Goal: Information Seeking & Learning: Find specific fact

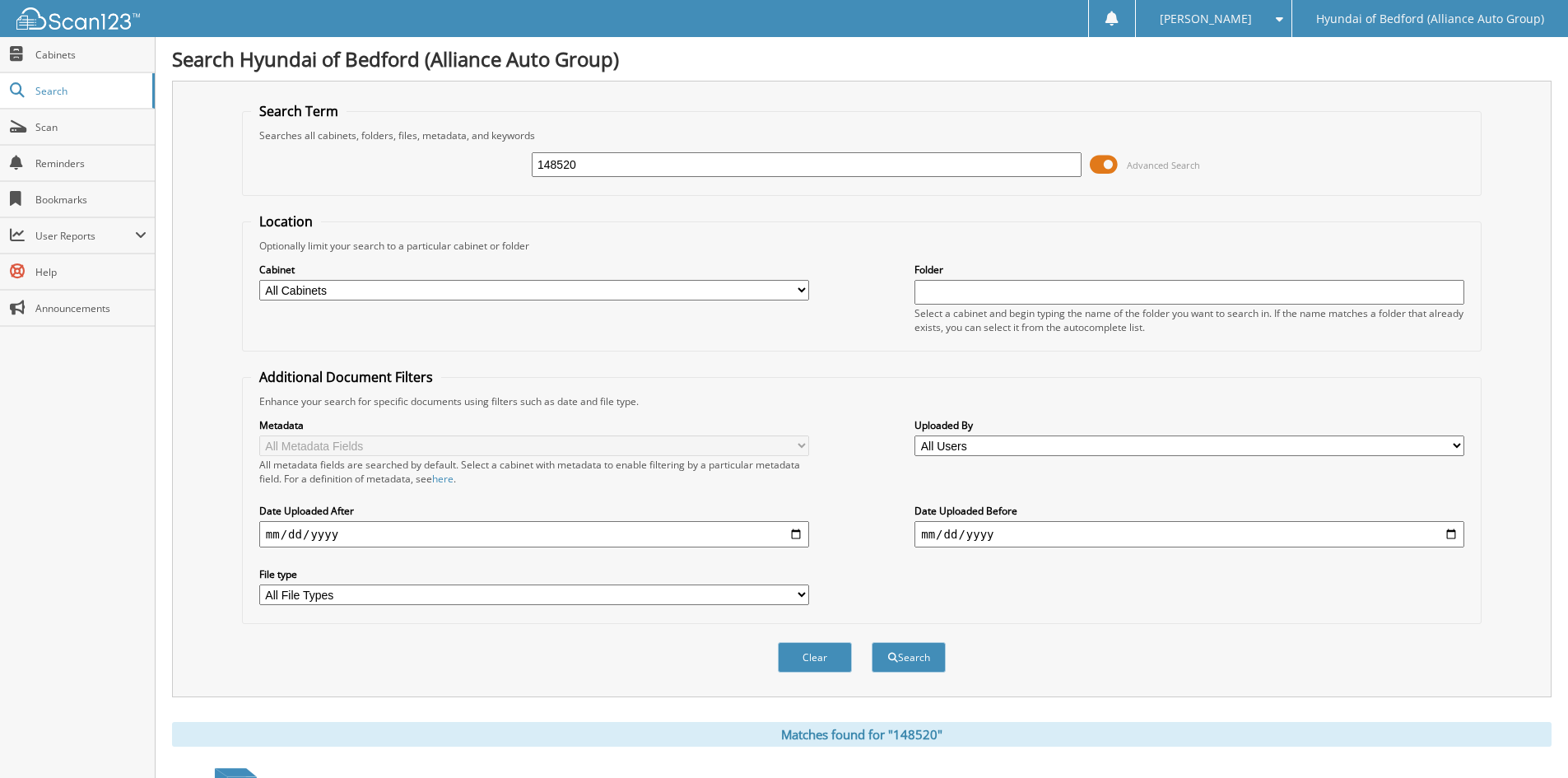
click at [555, 168] on input "148520" at bounding box center [807, 164] width 550 height 25
type input "149109"
click at [872, 642] on button "Search" at bounding box center [908, 657] width 74 height 30
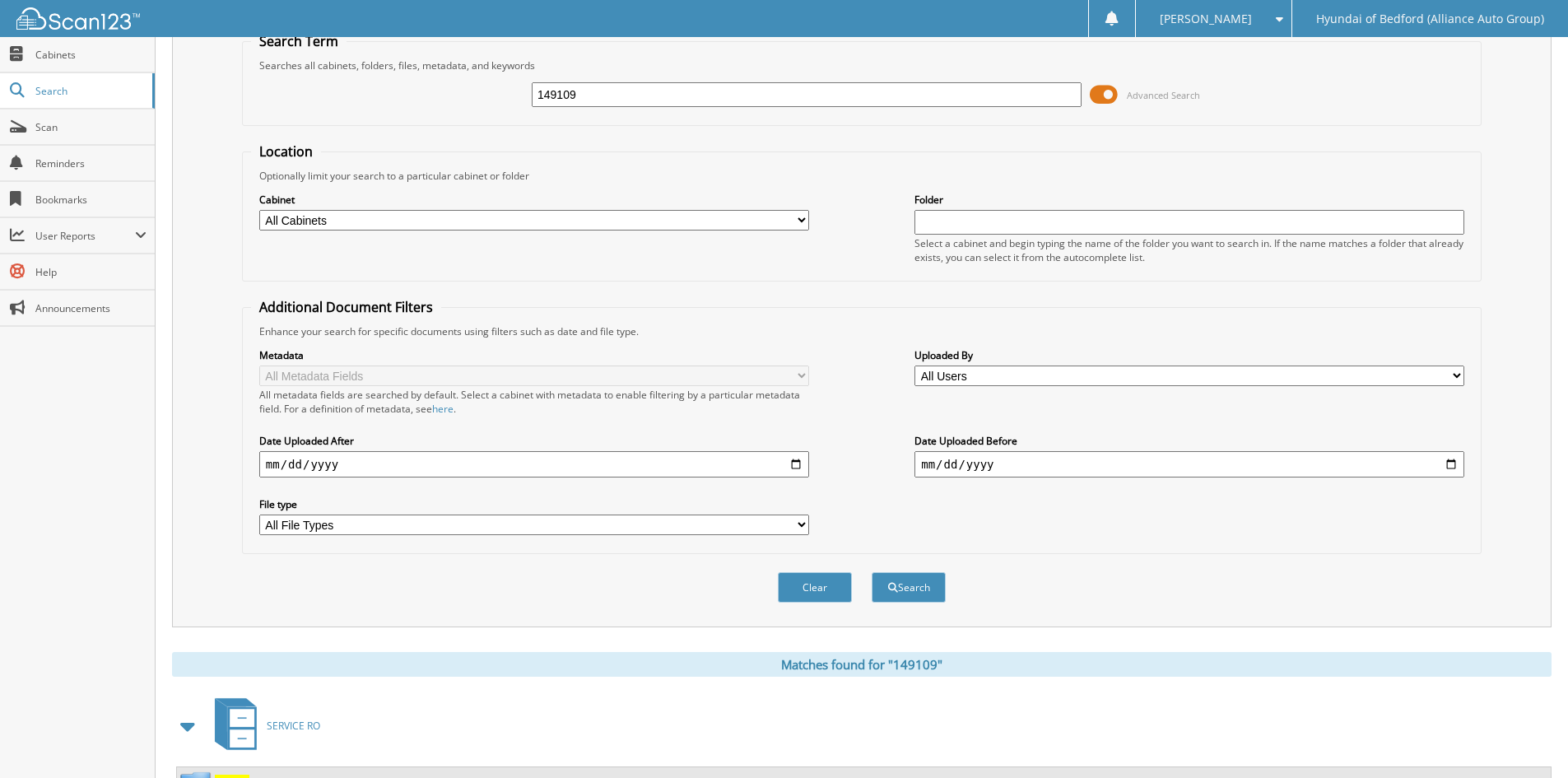
scroll to position [207, 0]
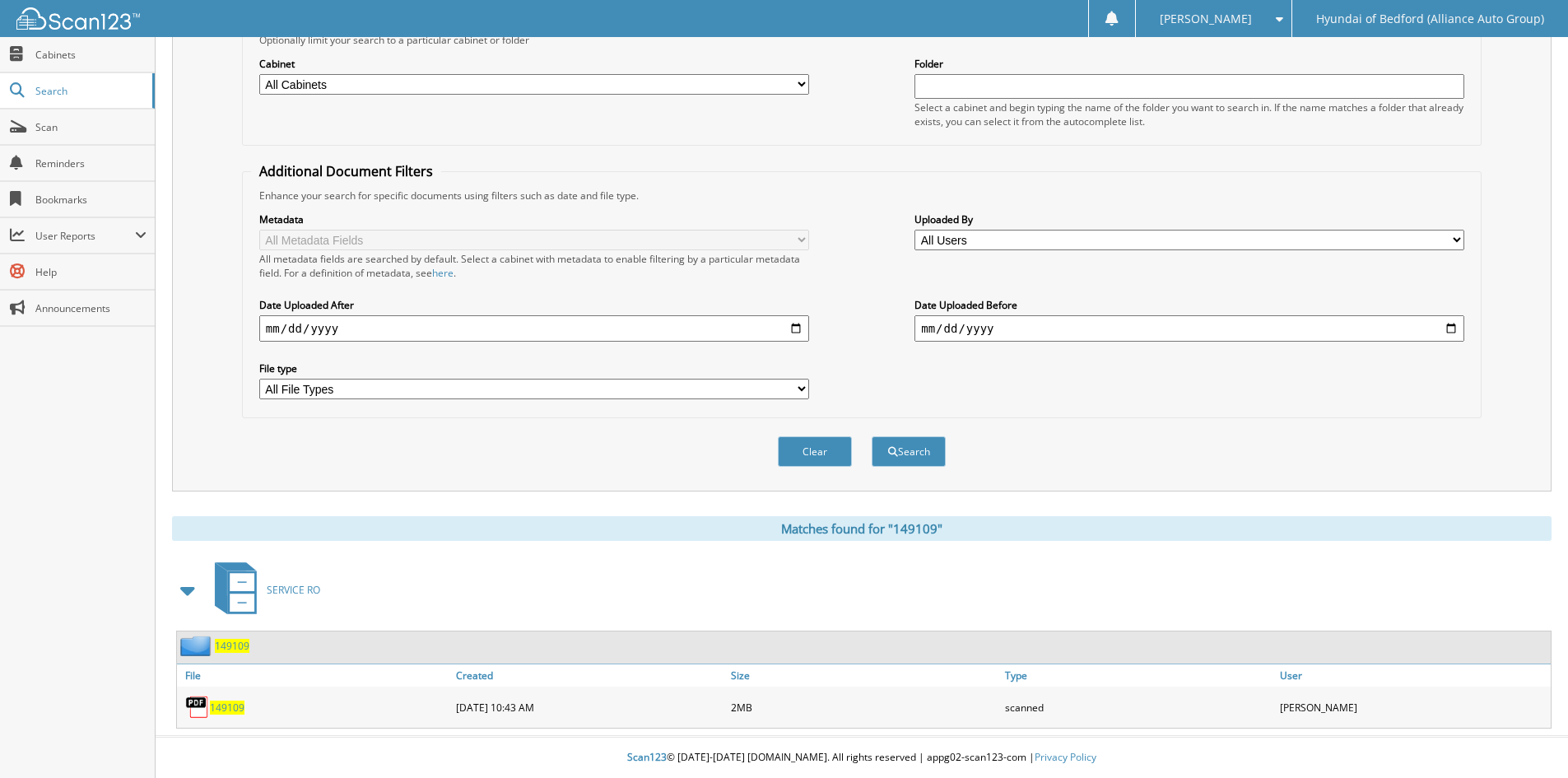
click at [234, 709] on span "149109" at bounding box center [227, 707] width 35 height 14
